Goal: Find specific page/section: Find specific page/section

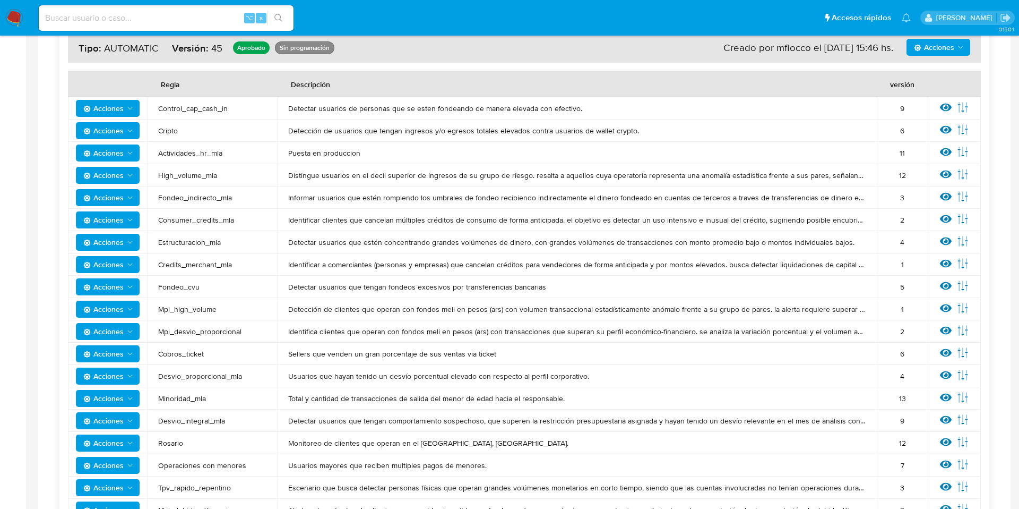
scroll to position [127, 0]
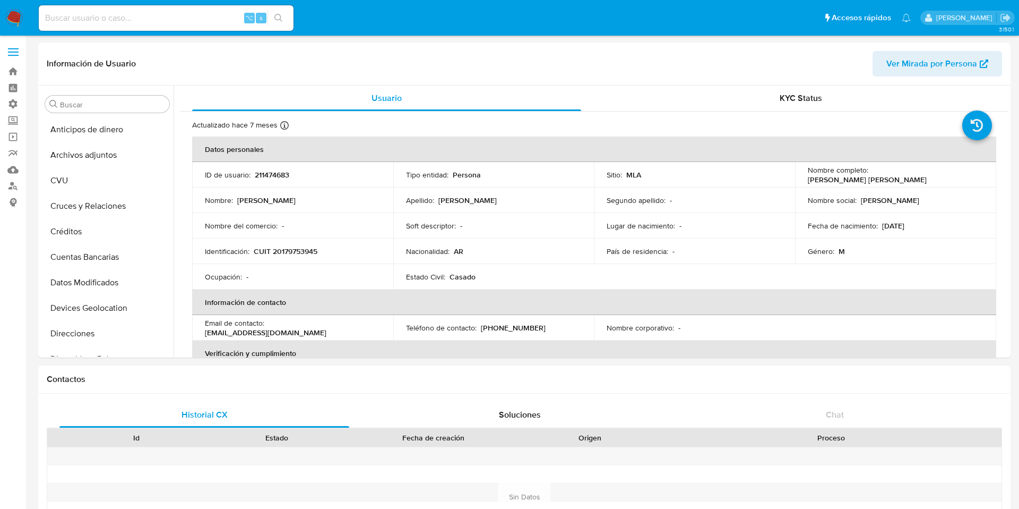
select select "10"
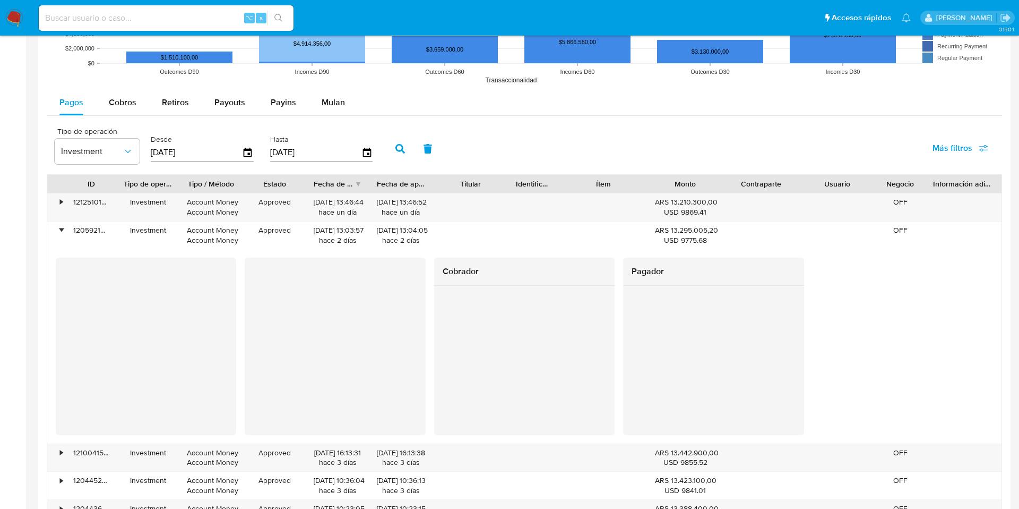
scroll to position [948, 0]
